Goal: Register for event/course

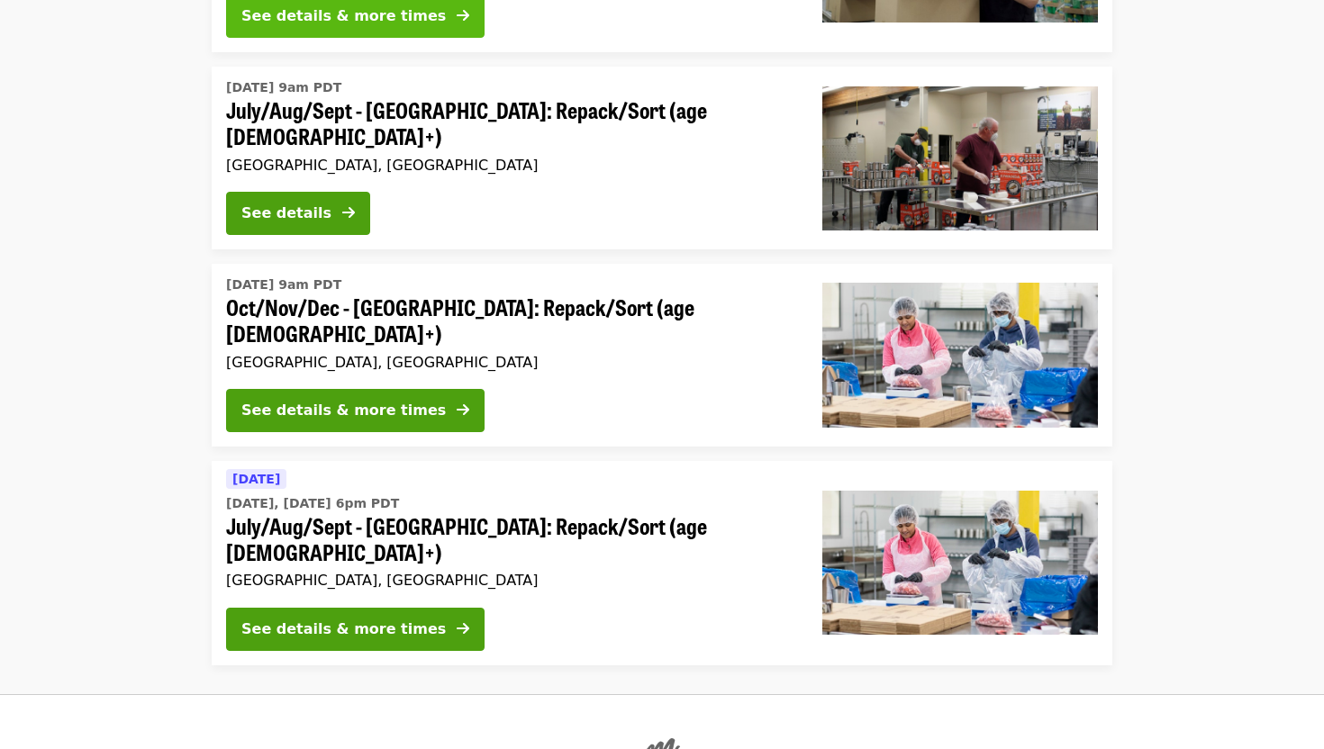
scroll to position [1284, 0]
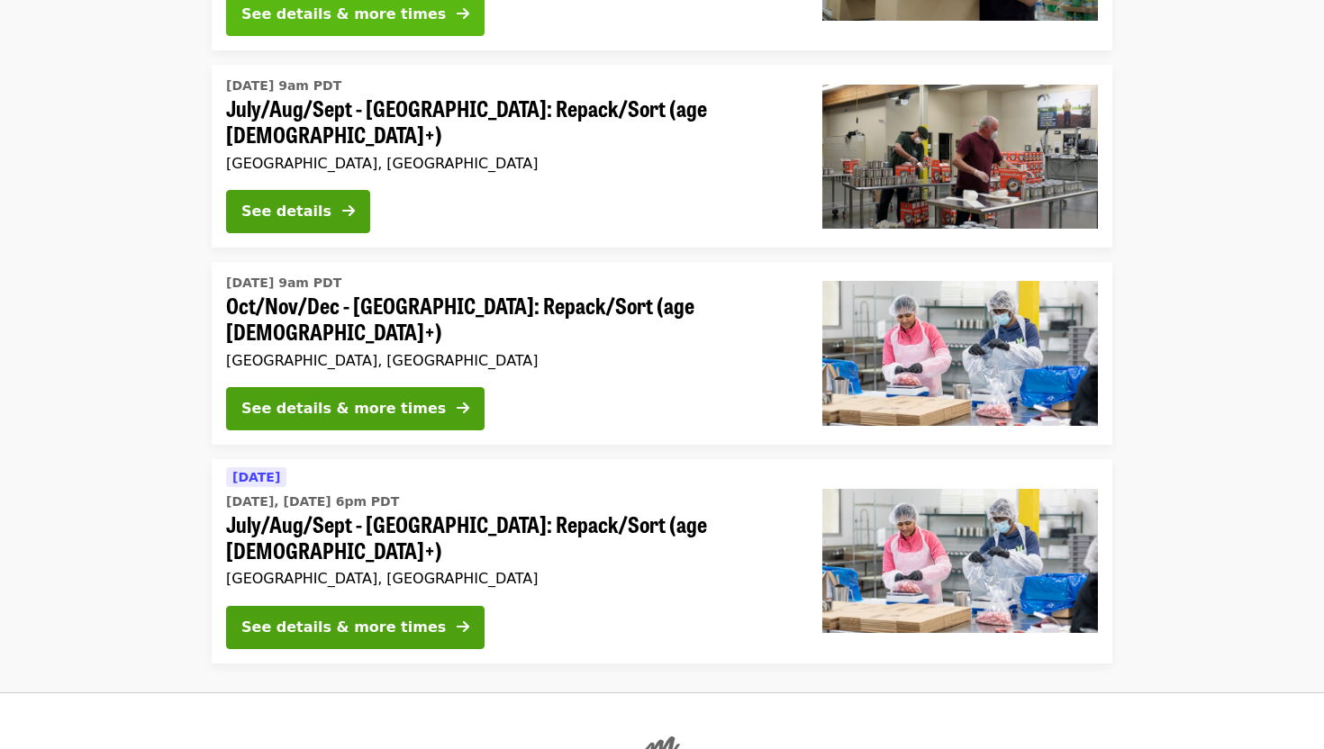
click at [405, 398] on div "See details & more times" at bounding box center [343, 409] width 204 height 22
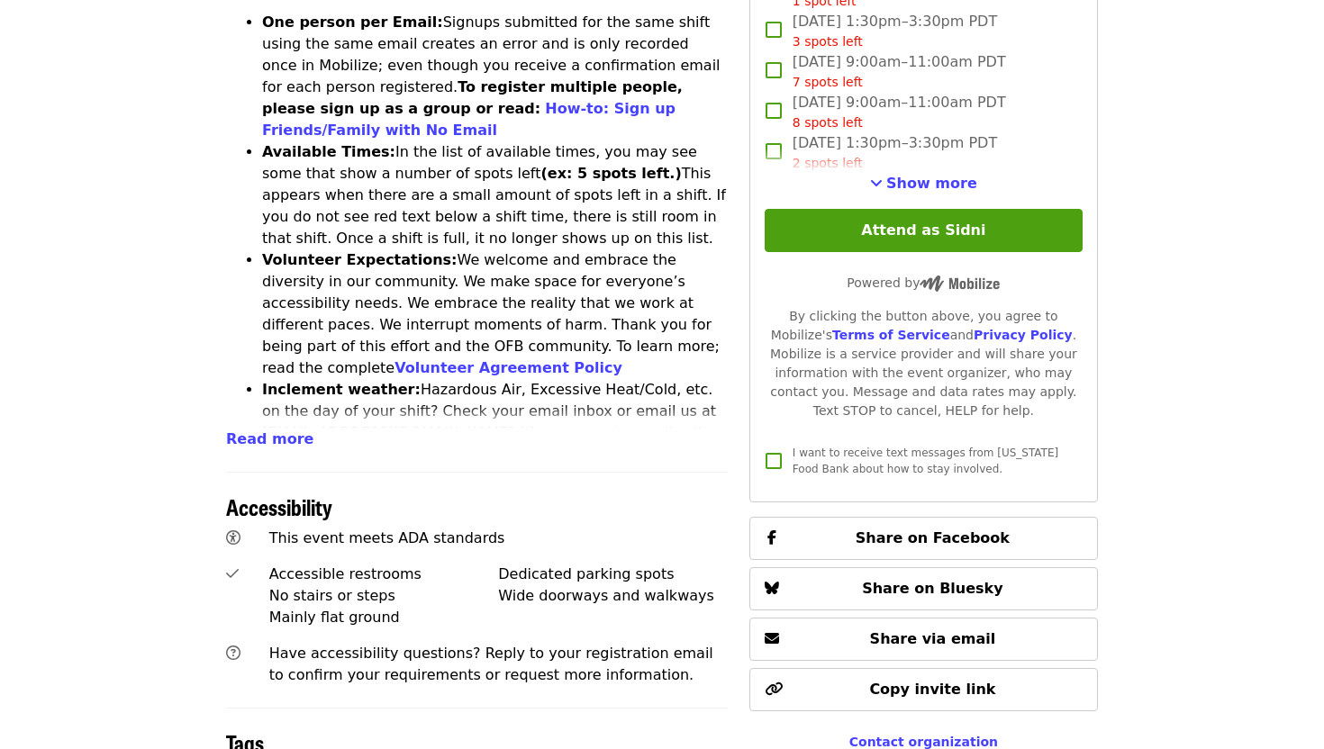
scroll to position [795, 0]
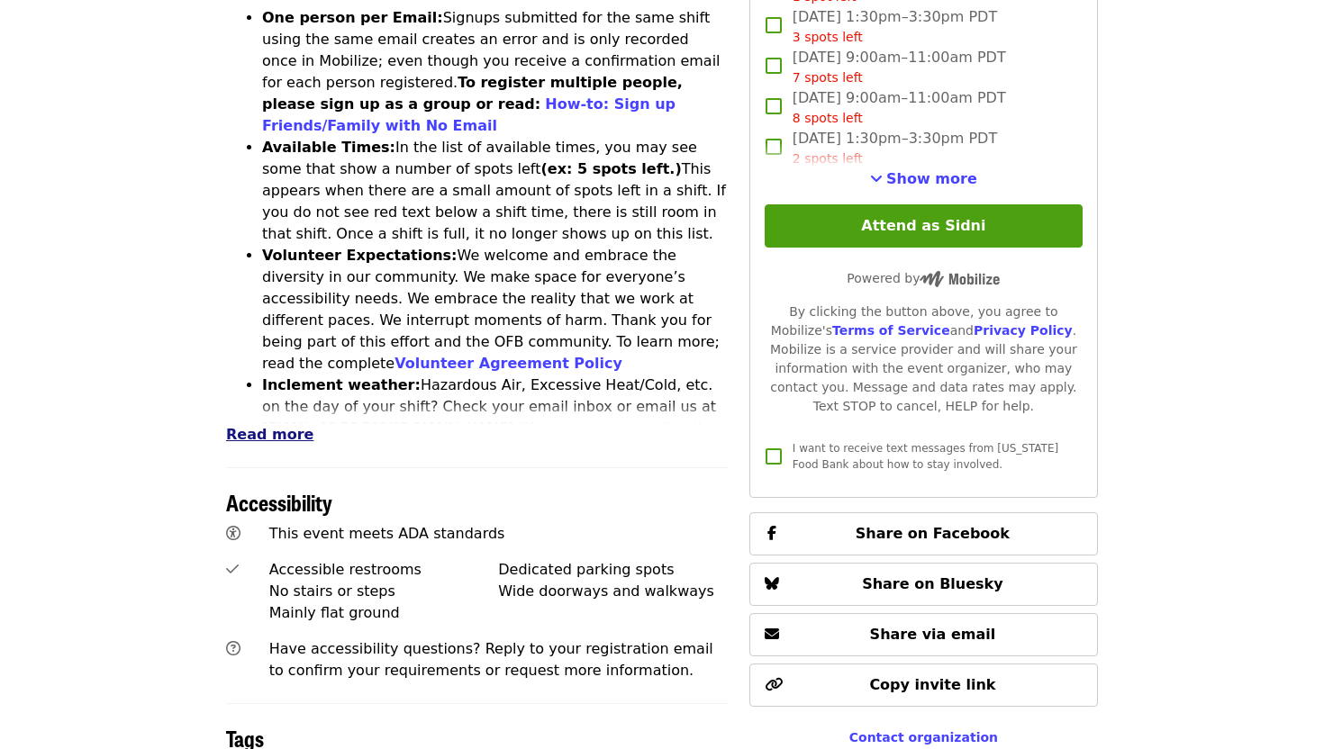
click at [269, 426] on span "Read more" at bounding box center [269, 434] width 87 height 17
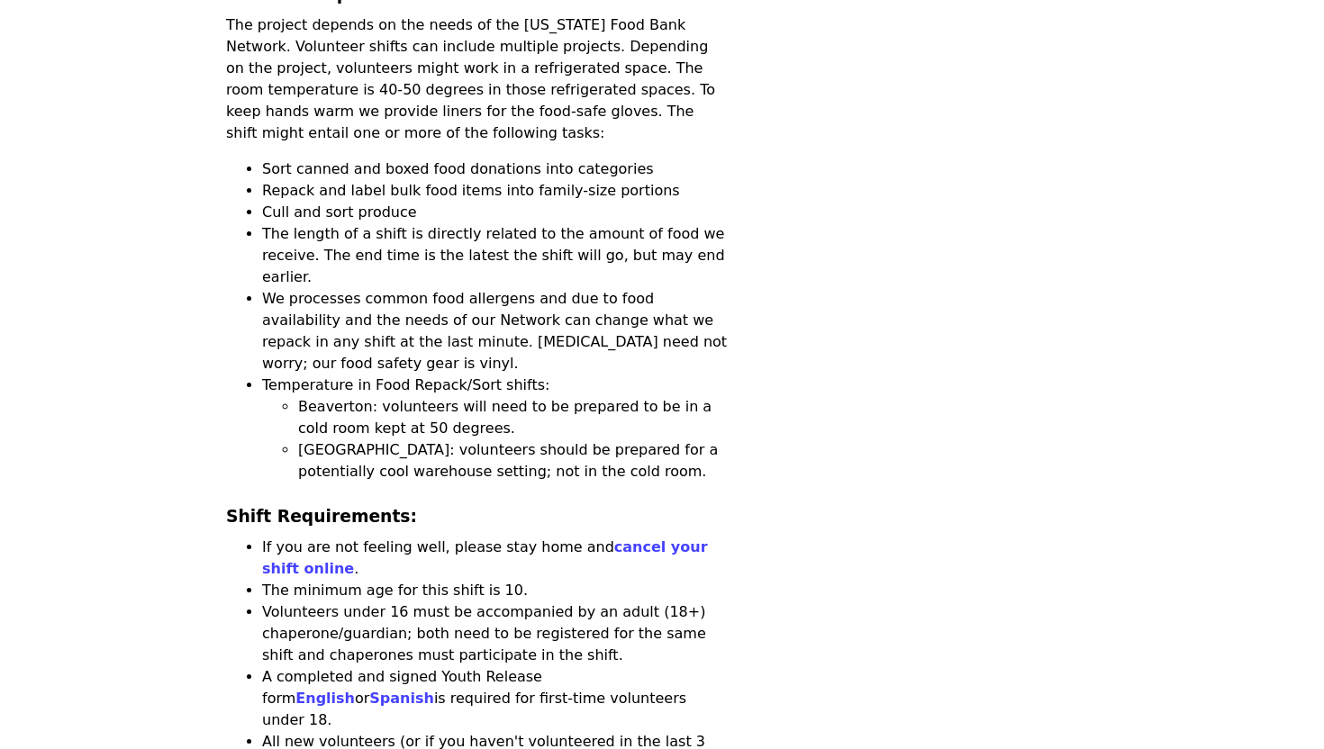
scroll to position [1555, 0]
drag, startPoint x: 265, startPoint y: 29, endPoint x: 614, endPoint y: 30, distance: 349.4
click at [614, 159] on li "Sort canned and boxed food donations into categories" at bounding box center [495, 170] width 466 height 22
copy li "Sort canned and boxed food donations into categories"
click at [314, 203] on li "Cull and sort produce" at bounding box center [495, 214] width 466 height 22
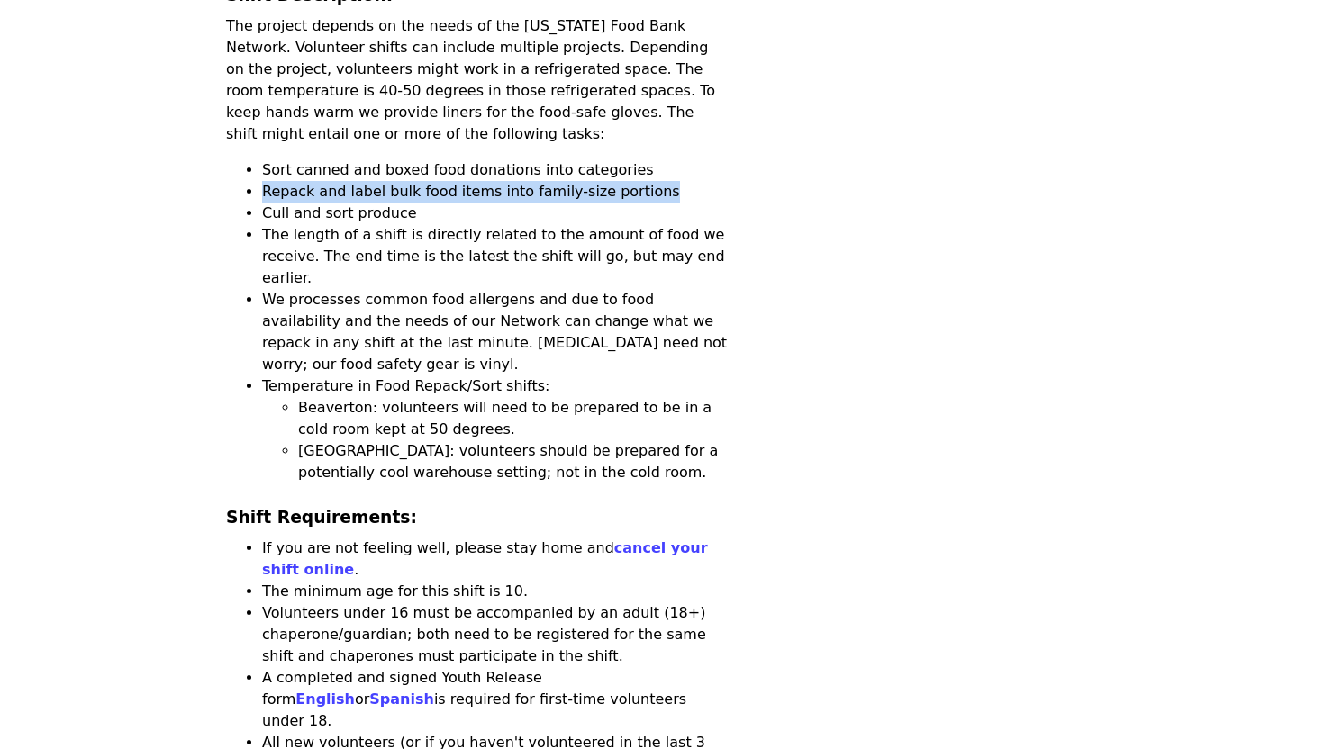
drag, startPoint x: 265, startPoint y: 51, endPoint x: 637, endPoint y: 54, distance: 372.0
click at [637, 181] on li "Repack and label bulk food items into family-size portions" at bounding box center [495, 192] width 466 height 22
copy li "Repack and label bulk food items into family-size portions"
click at [300, 224] on li "The length of a shift is directly related to the amount of food we receive. The…" at bounding box center [495, 256] width 466 height 65
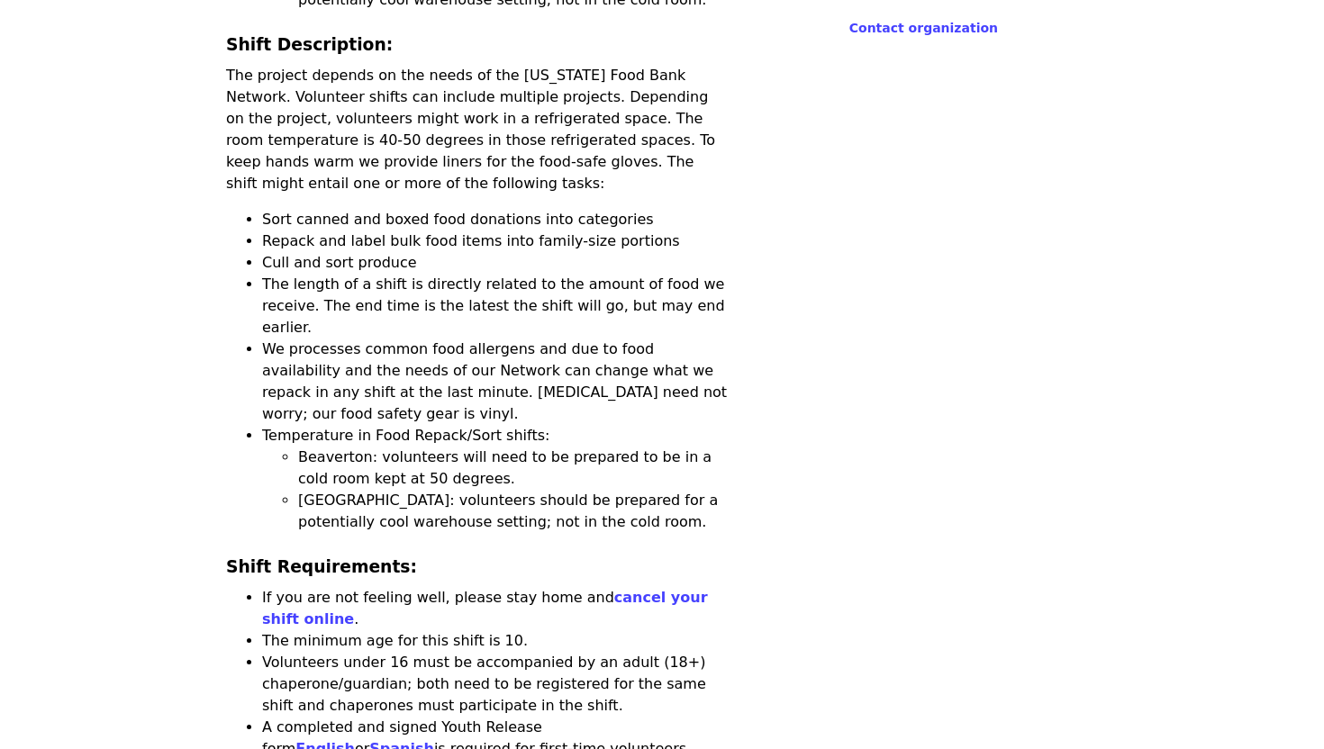
scroll to position [1511, 0]
